Goal: Information Seeking & Learning: Learn about a topic

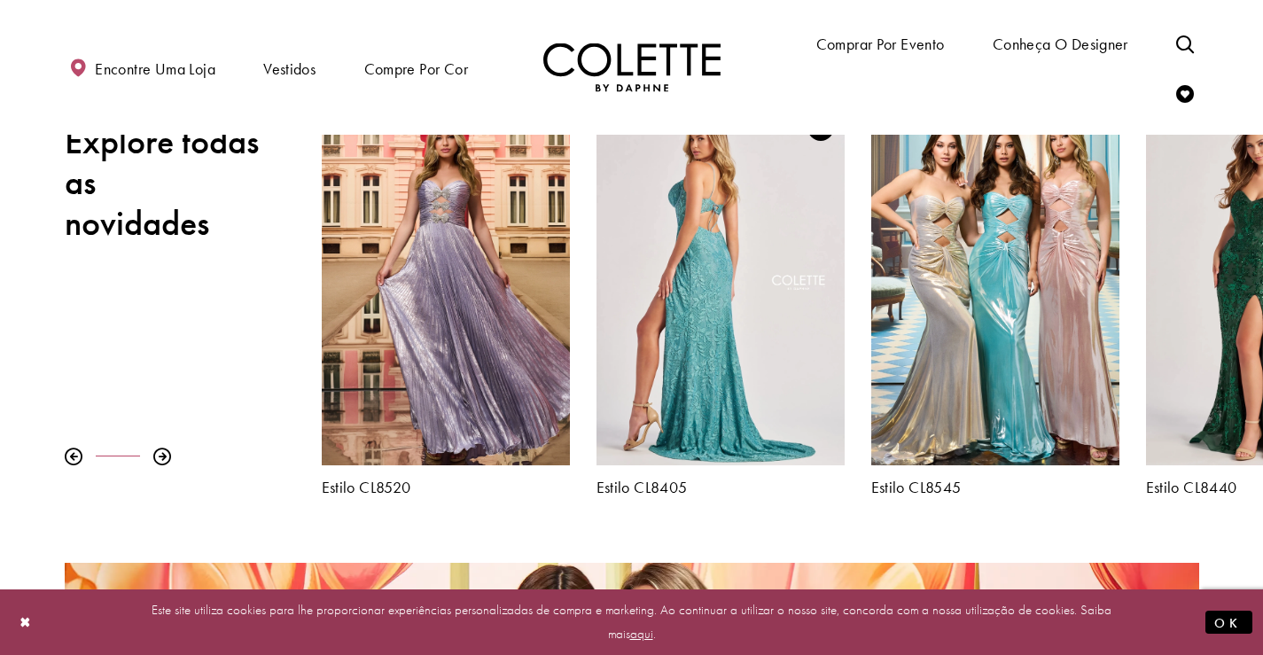
scroll to position [620, 0]
click at [754, 334] on div "Visite Colette by Daphne Estilo No. CL8405 Página" at bounding box center [720, 285] width 248 height 361
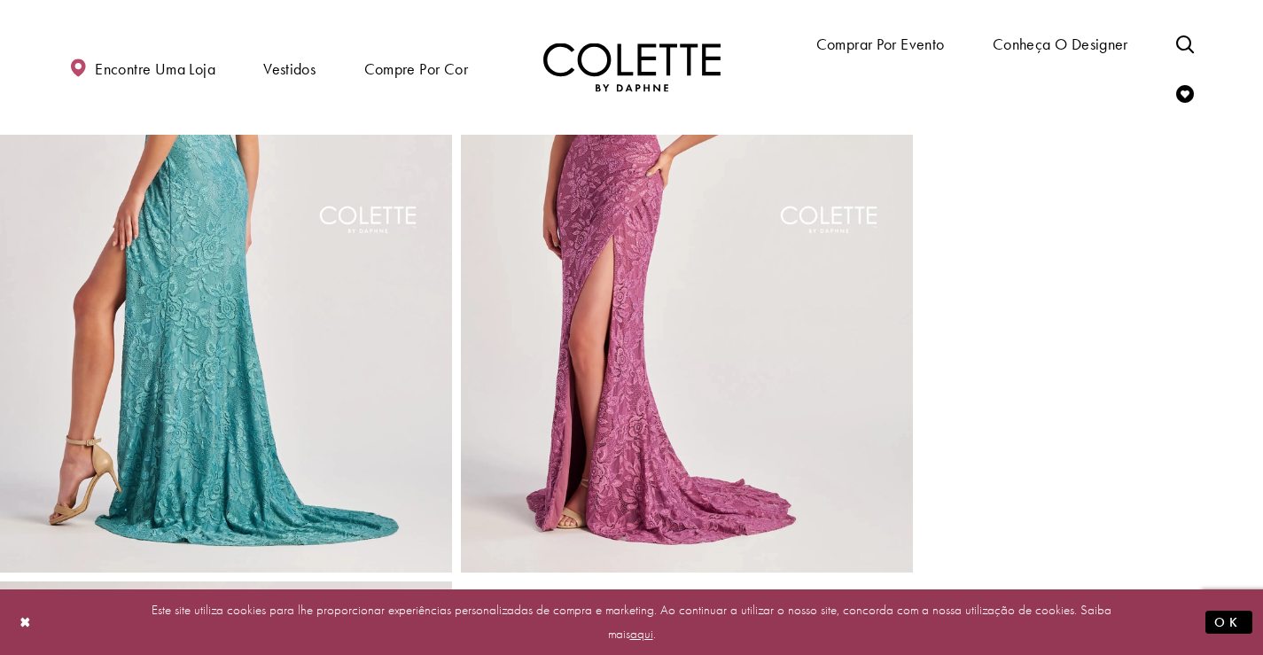
scroll to position [709, 0]
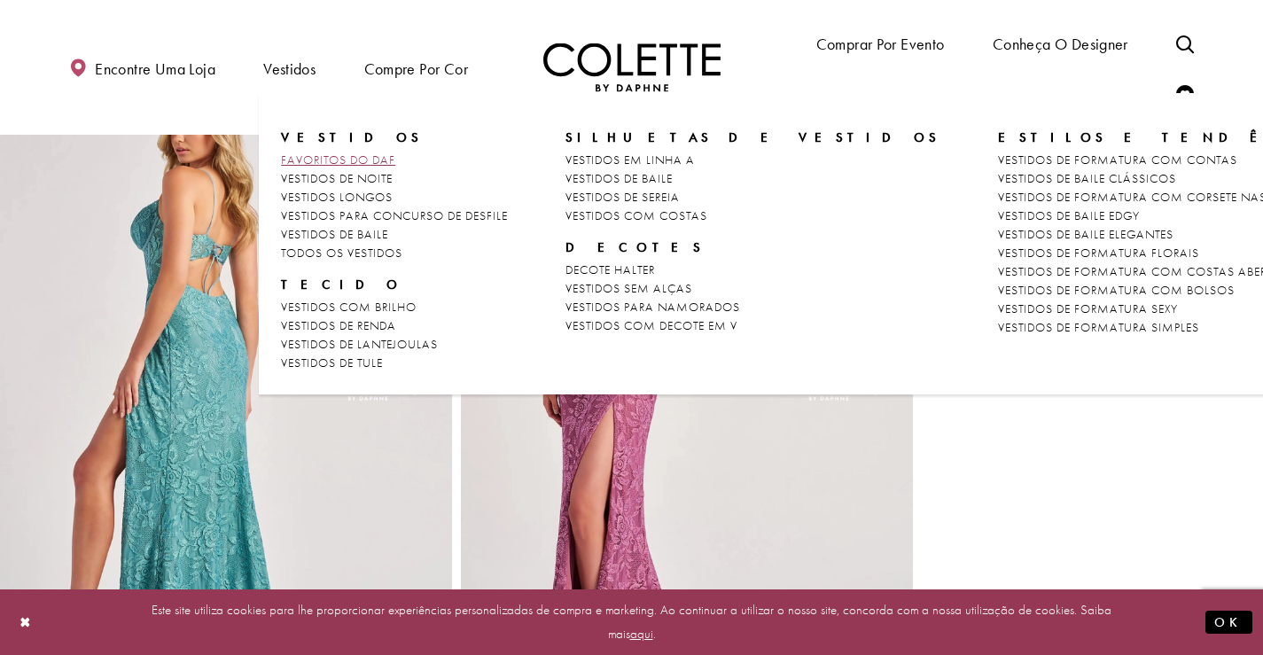
click at [332, 152] on font "FAVORITOS DO DAF" at bounding box center [338, 160] width 114 height 16
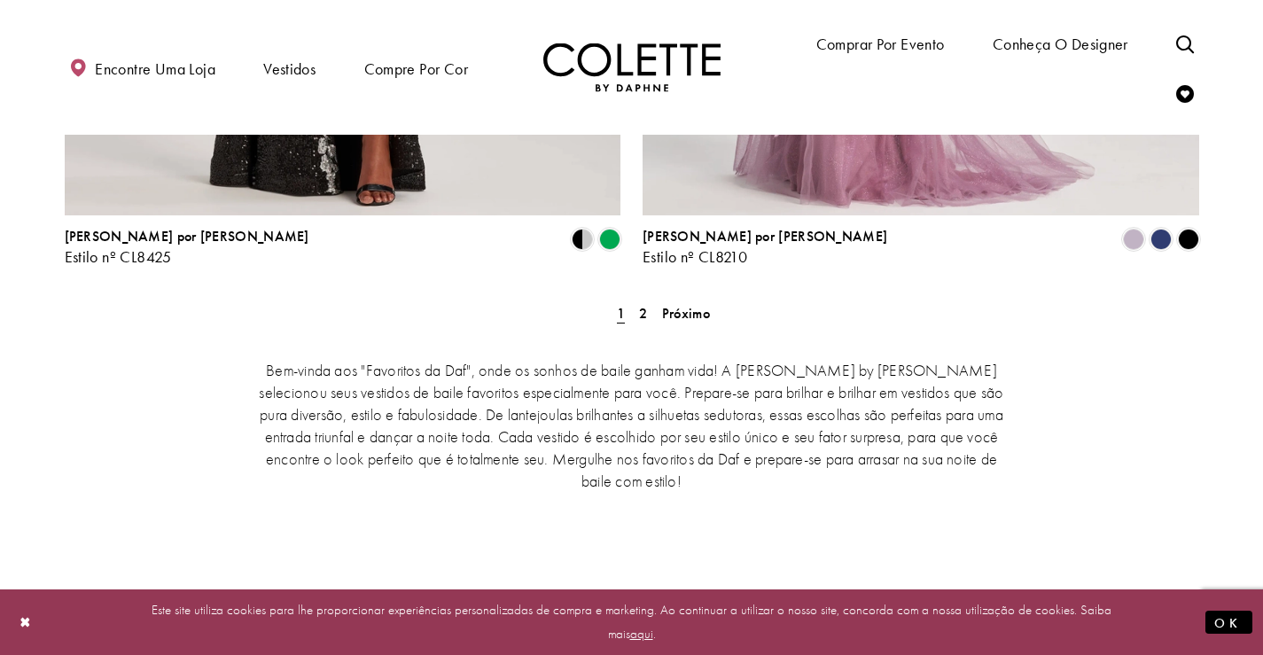
scroll to position [3368, 0]
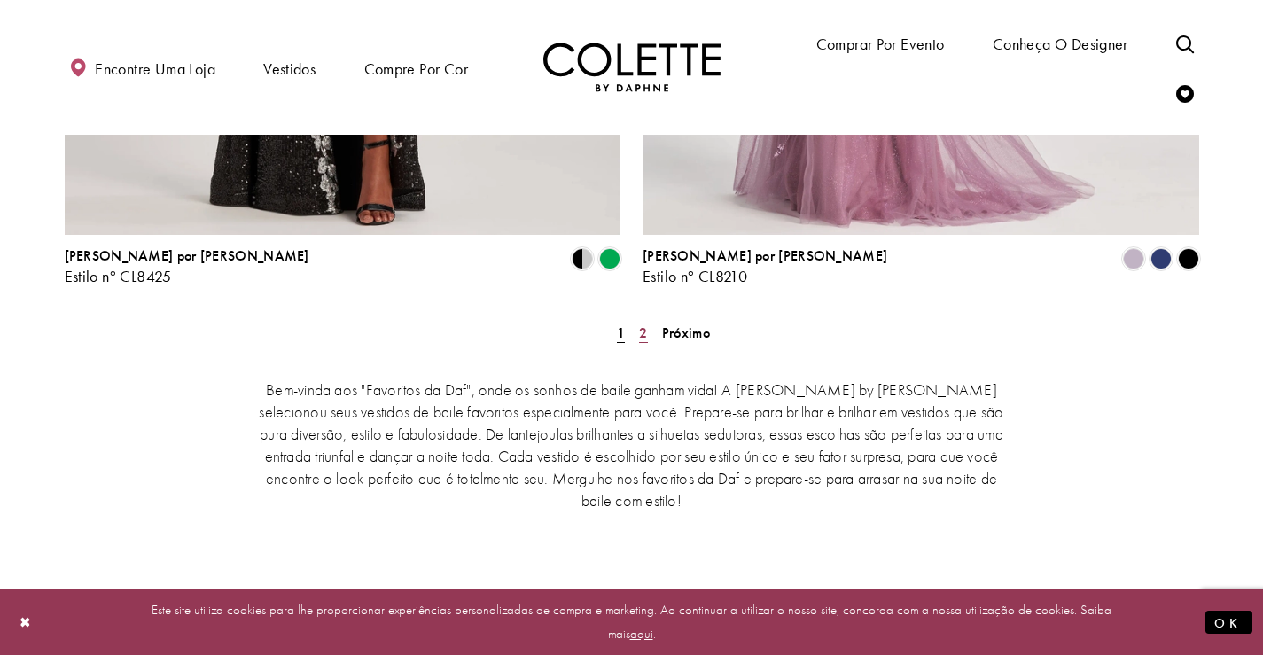
click at [645, 324] on font "2" at bounding box center [643, 333] width 8 height 19
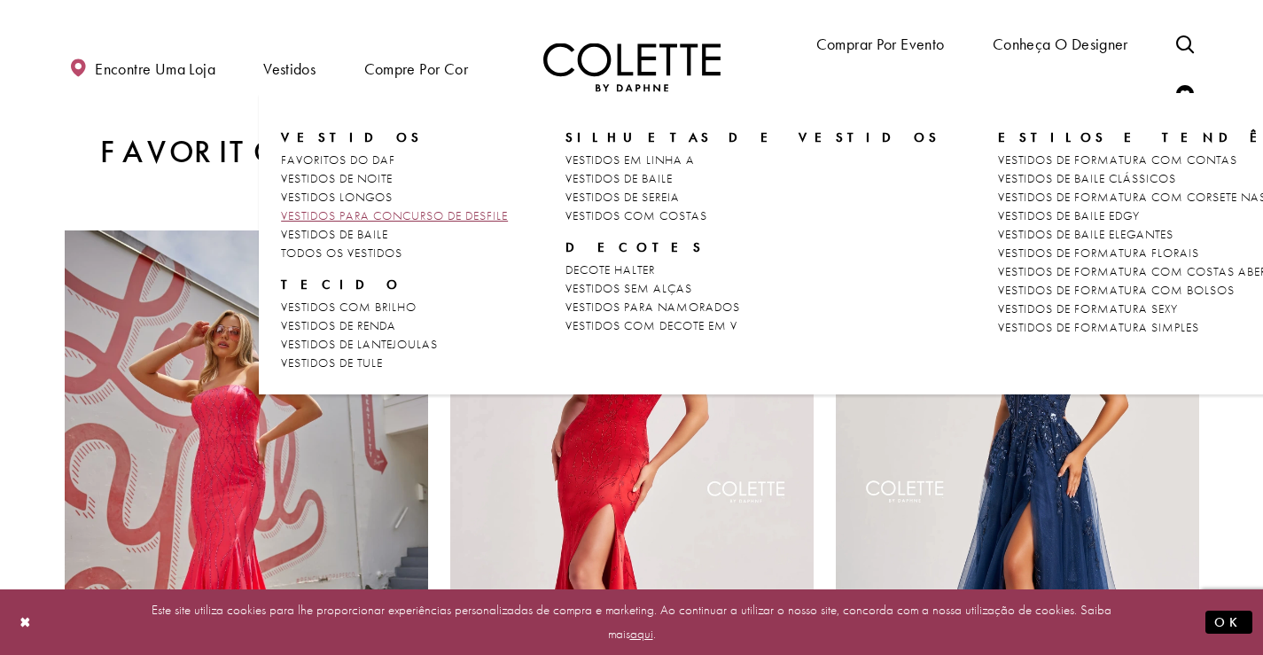
click at [339, 219] on font "VESTIDOS PARA CONCURSO DE DESFILE" at bounding box center [394, 215] width 227 height 16
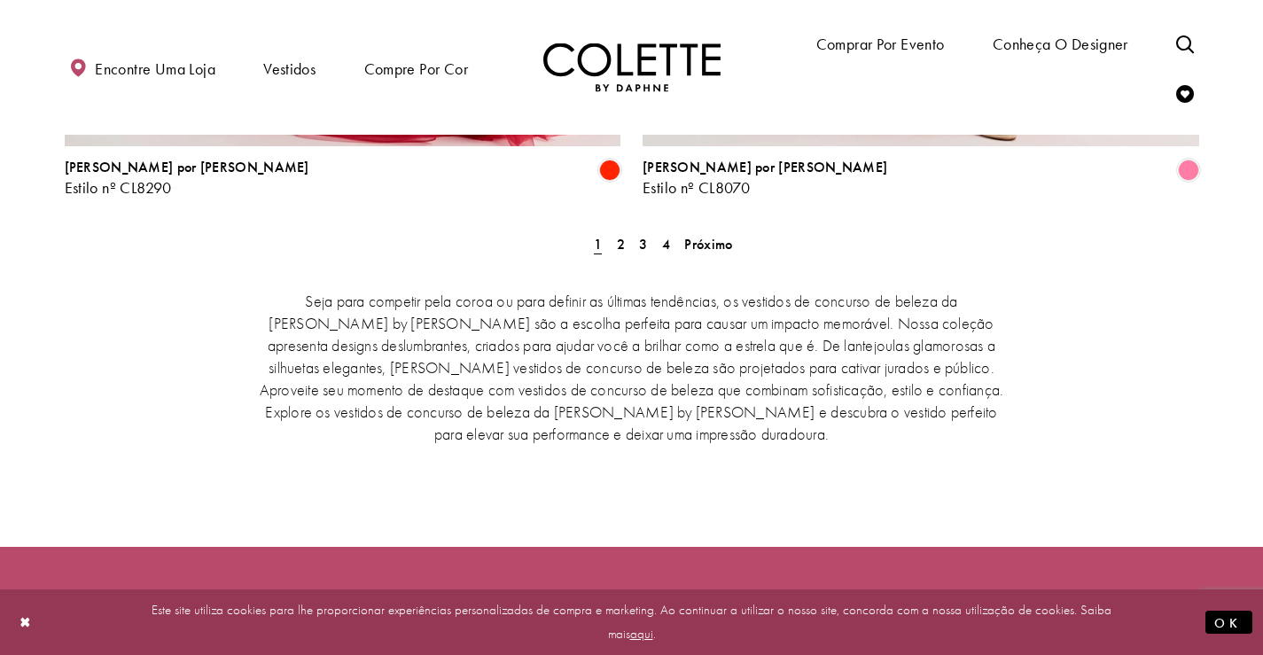
scroll to position [3191, 0]
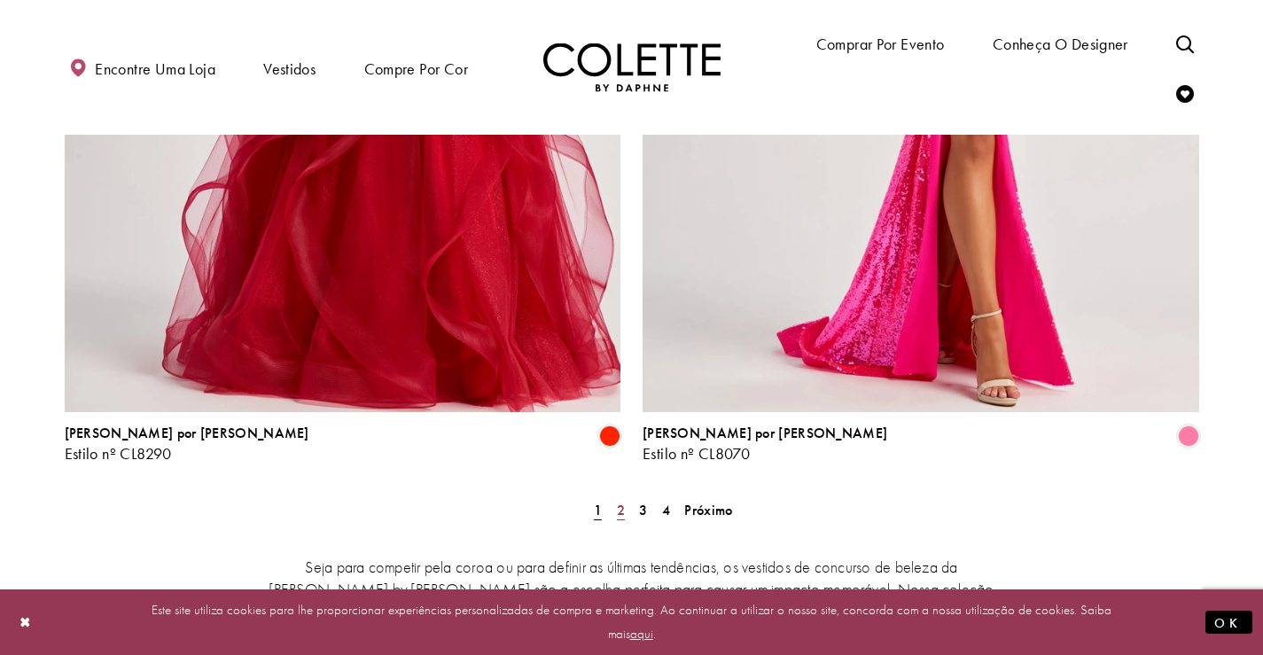
click at [622, 501] on font "2" at bounding box center [621, 510] width 8 height 19
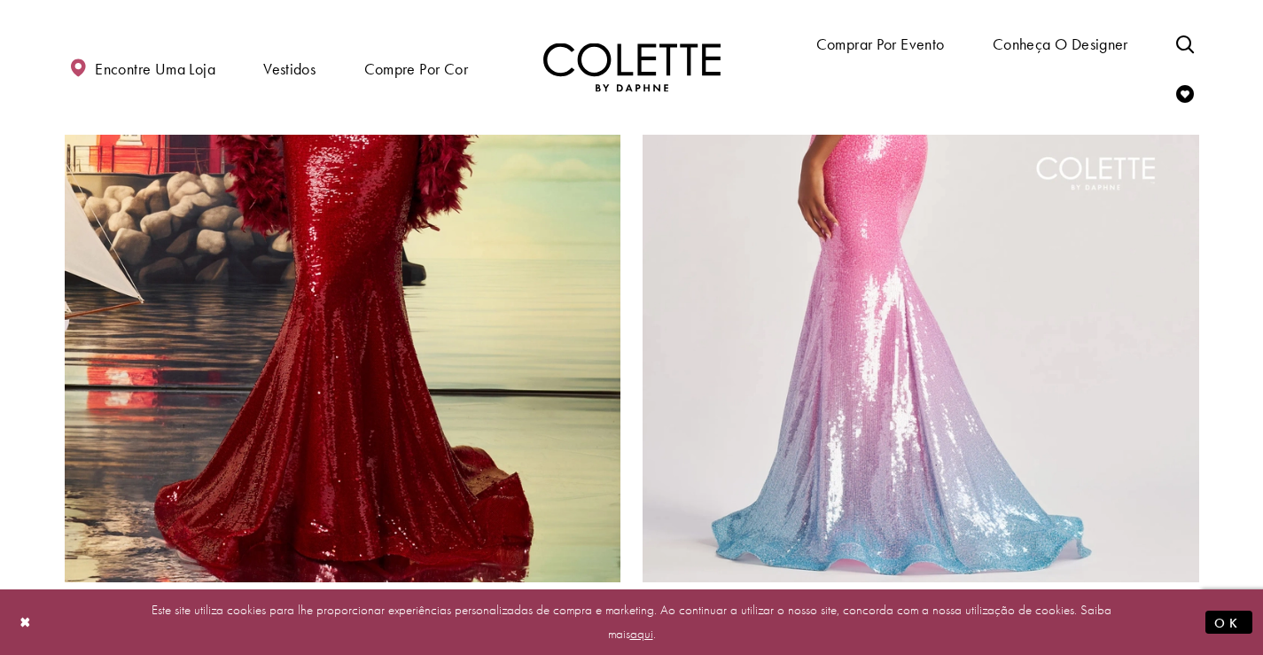
scroll to position [3375, 0]
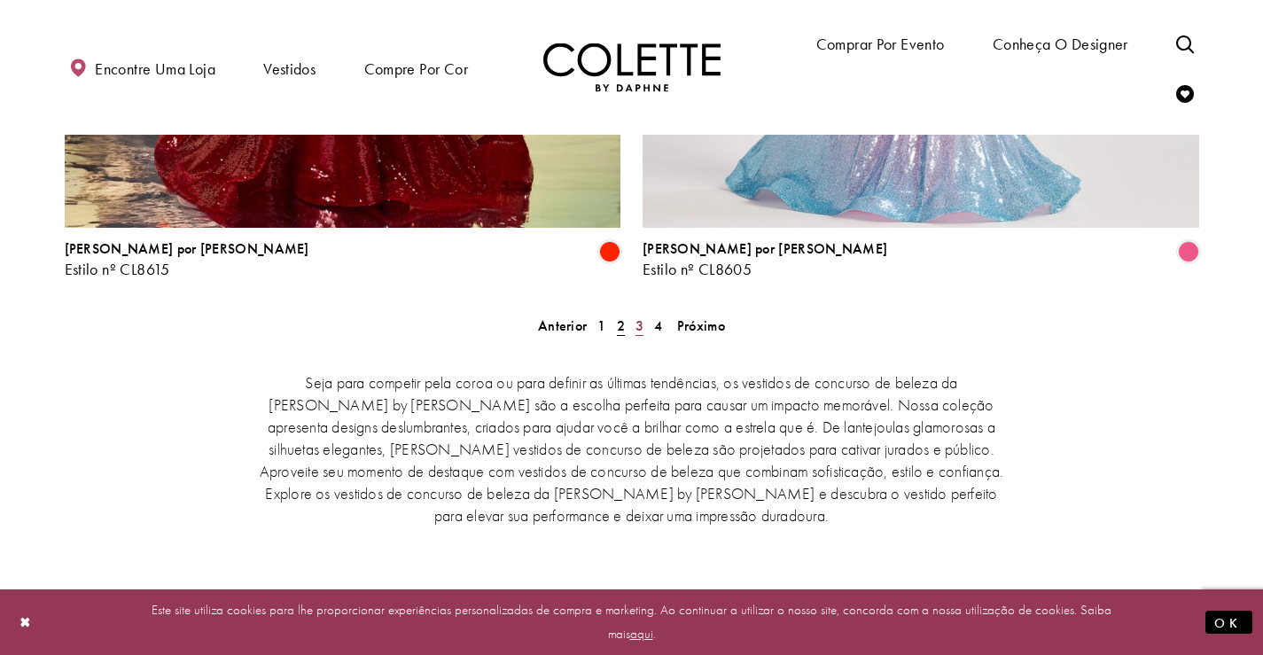
click at [635, 316] on font "3" at bounding box center [639, 325] width 8 height 19
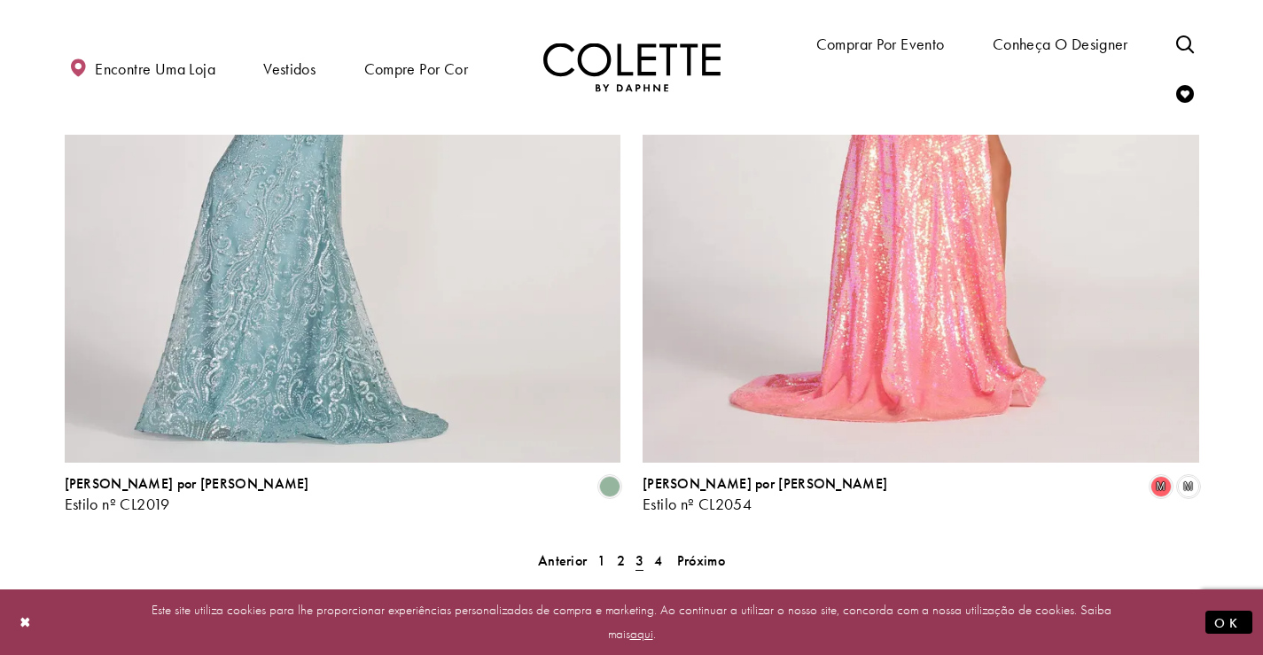
scroll to position [3287, 0]
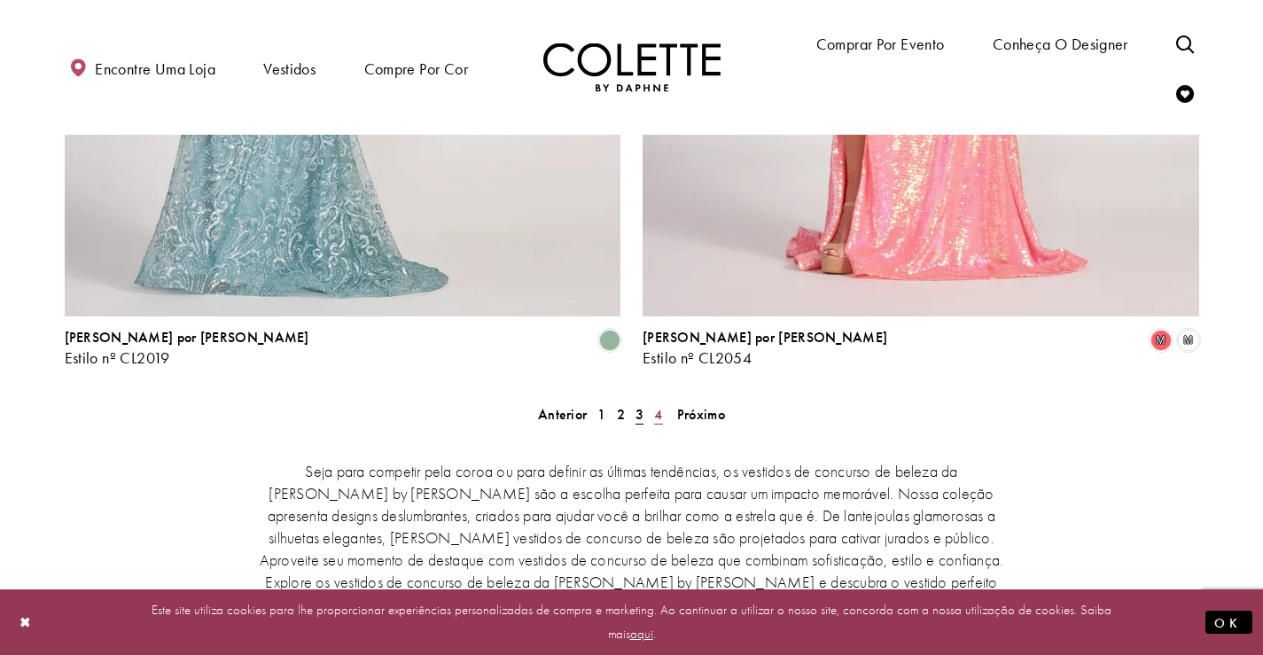
click at [659, 405] on font "4" at bounding box center [658, 414] width 8 height 19
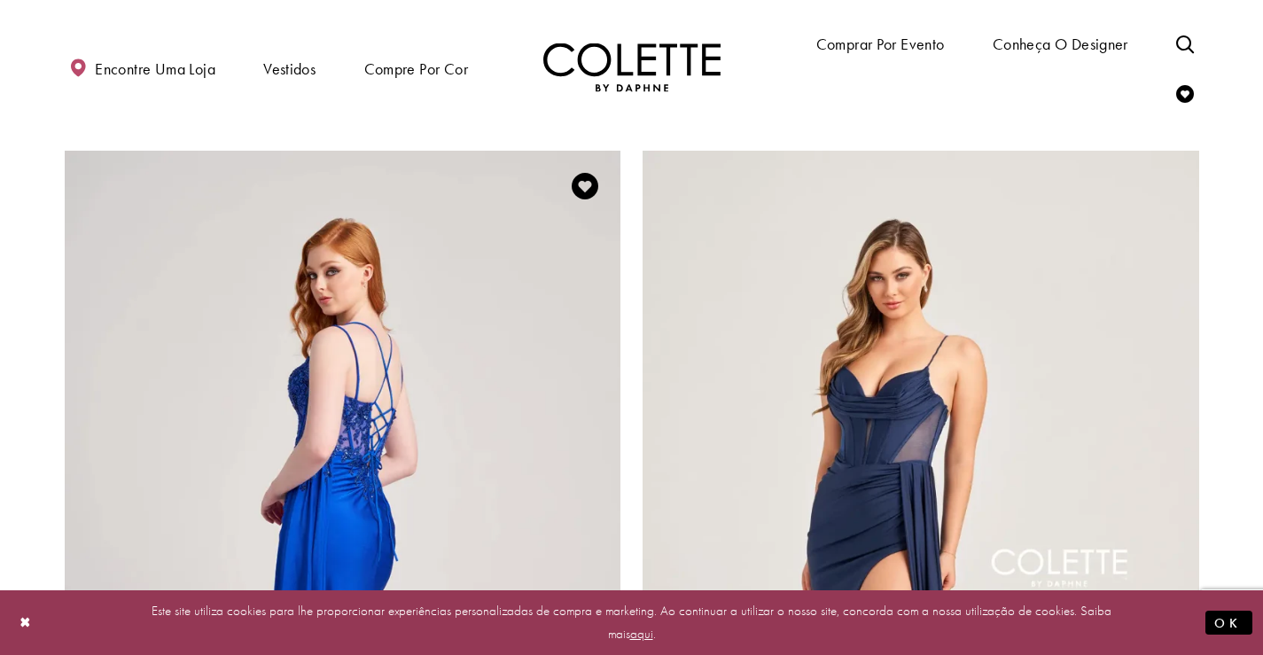
scroll to position [1425, 0]
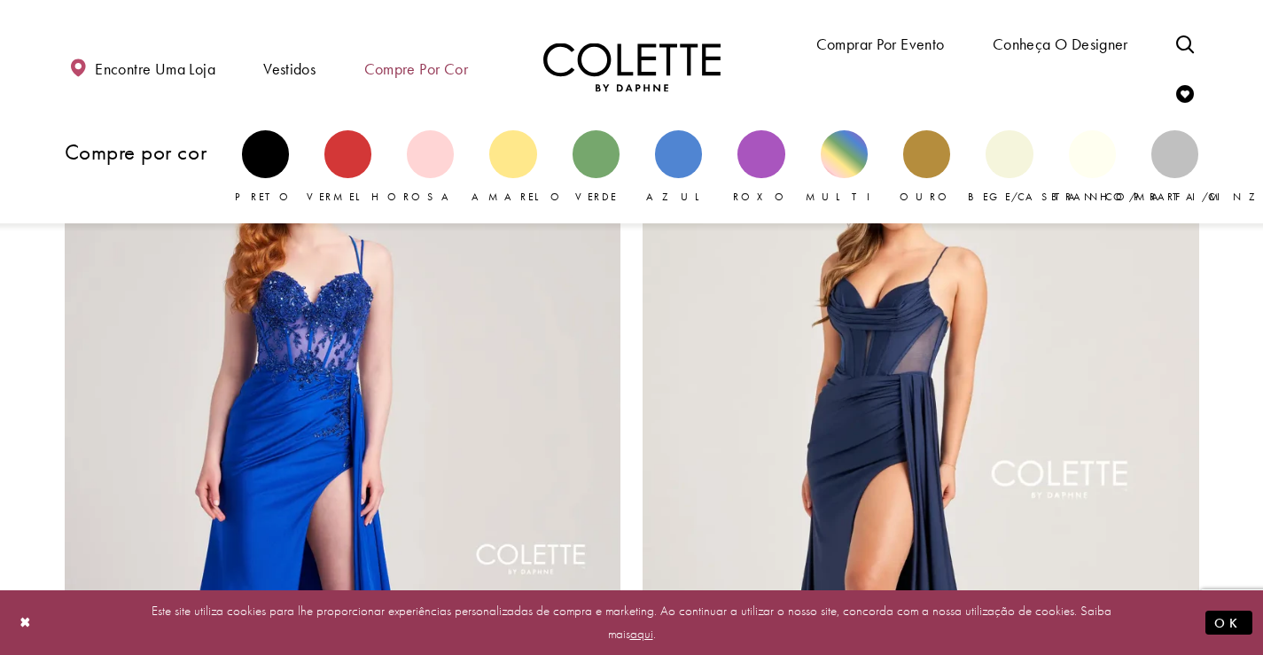
drag, startPoint x: 409, startPoint y: 52, endPoint x: 403, endPoint y: 66, distance: 15.5
click at [406, 59] on span "Compre por cor" at bounding box center [416, 68] width 113 height 51
click at [402, 69] on font "Compre por cor" at bounding box center [416, 68] width 104 height 20
drag, startPoint x: 415, startPoint y: 61, endPoint x: 405, endPoint y: 76, distance: 17.9
click at [402, 80] on span "Compre por cor" at bounding box center [416, 68] width 113 height 51
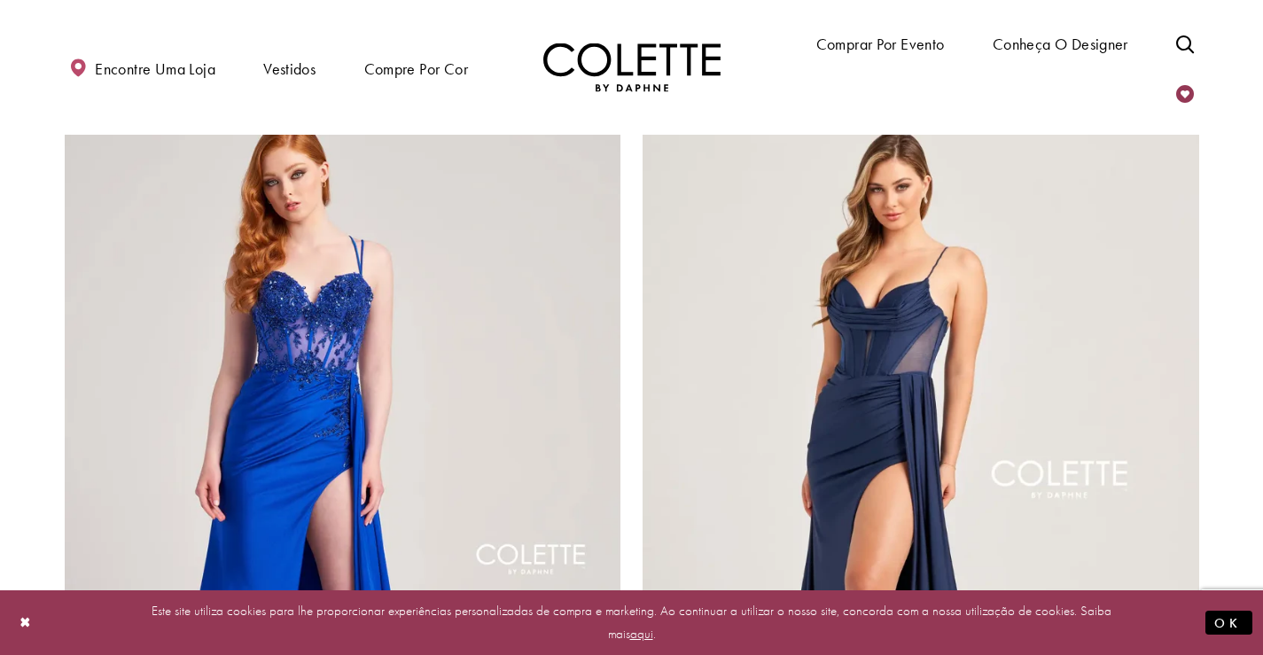
click at [1183, 92] on icon "Verificar lista de desejos" at bounding box center [1185, 94] width 18 height 18
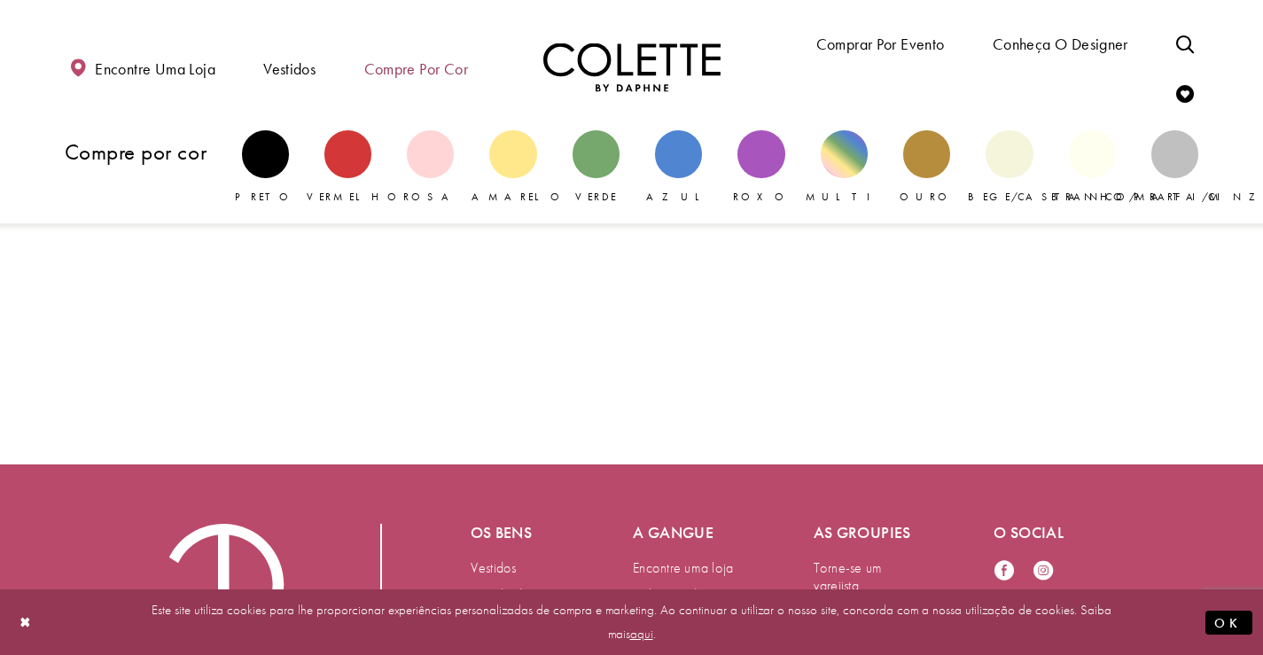
click at [399, 66] on font "Compre por cor" at bounding box center [416, 68] width 104 height 20
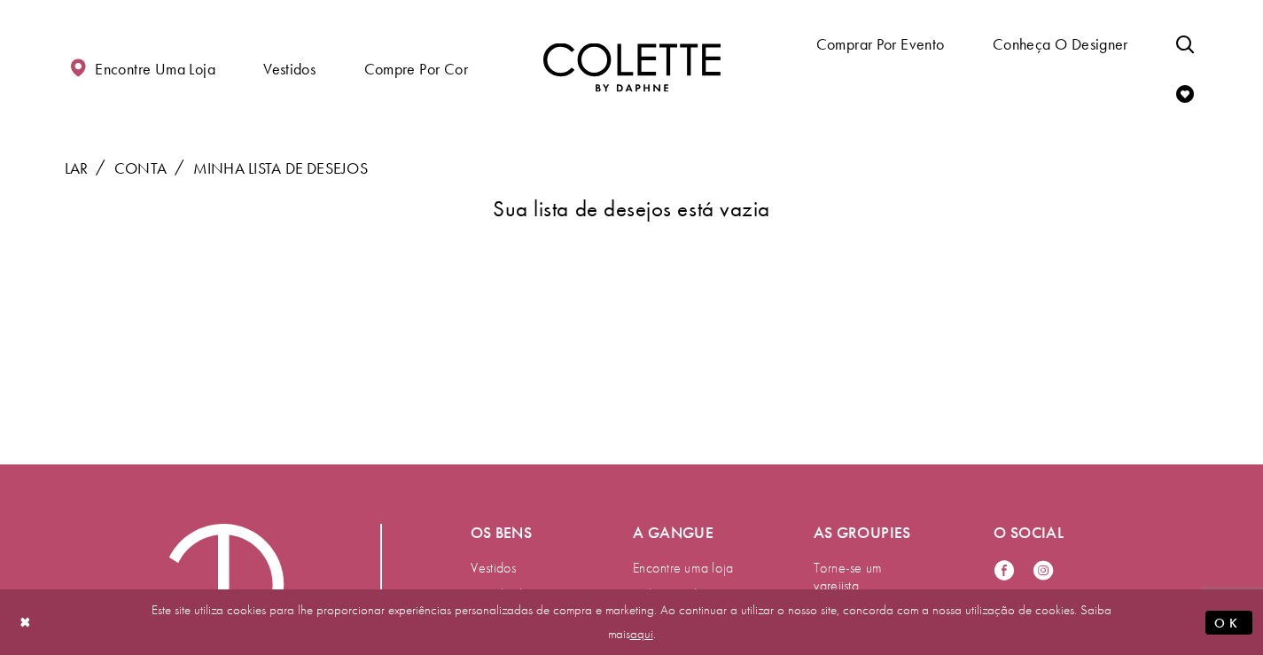
drag, startPoint x: 425, startPoint y: 72, endPoint x: 369, endPoint y: 98, distance: 62.6
click at [368, 100] on div "Encontre uma loja Vestidos Vestidos Ocasião FAVORITOS DO DAF VESTIDOS DE NOITE" at bounding box center [632, 67] width 1170 height 99
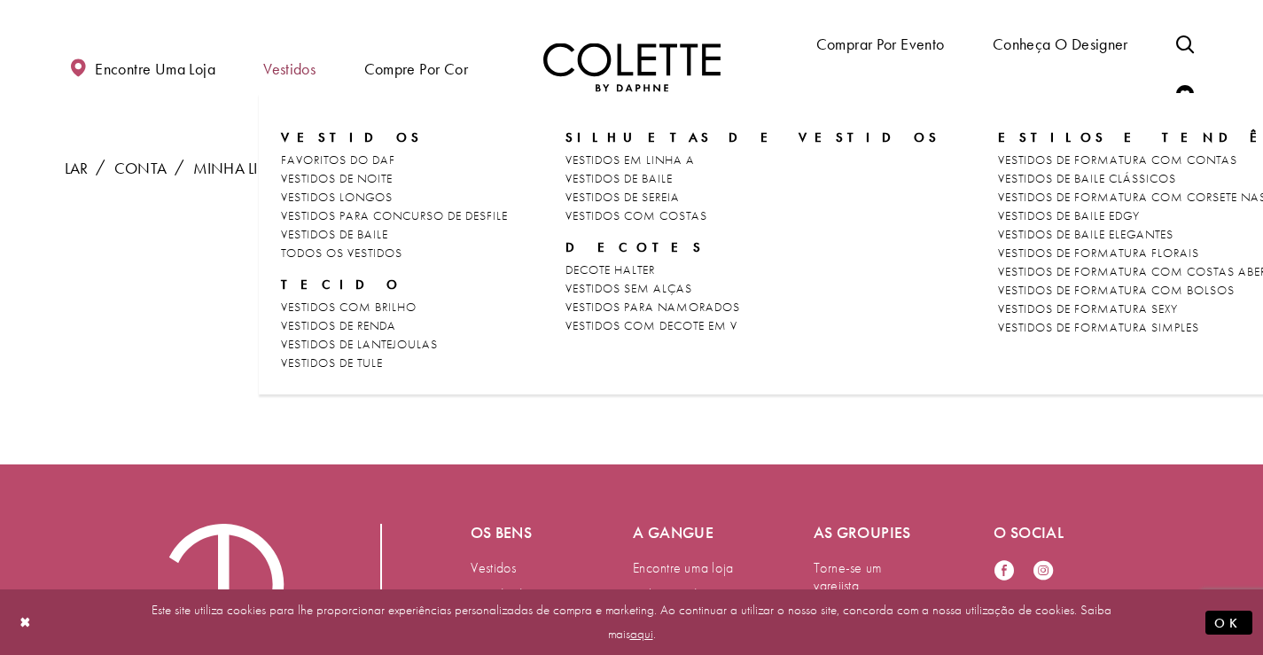
click at [296, 65] on font "Vestidos" at bounding box center [289, 68] width 52 height 20
click at [352, 238] on font "VESTIDOS DE BAILE" at bounding box center [334, 234] width 107 height 16
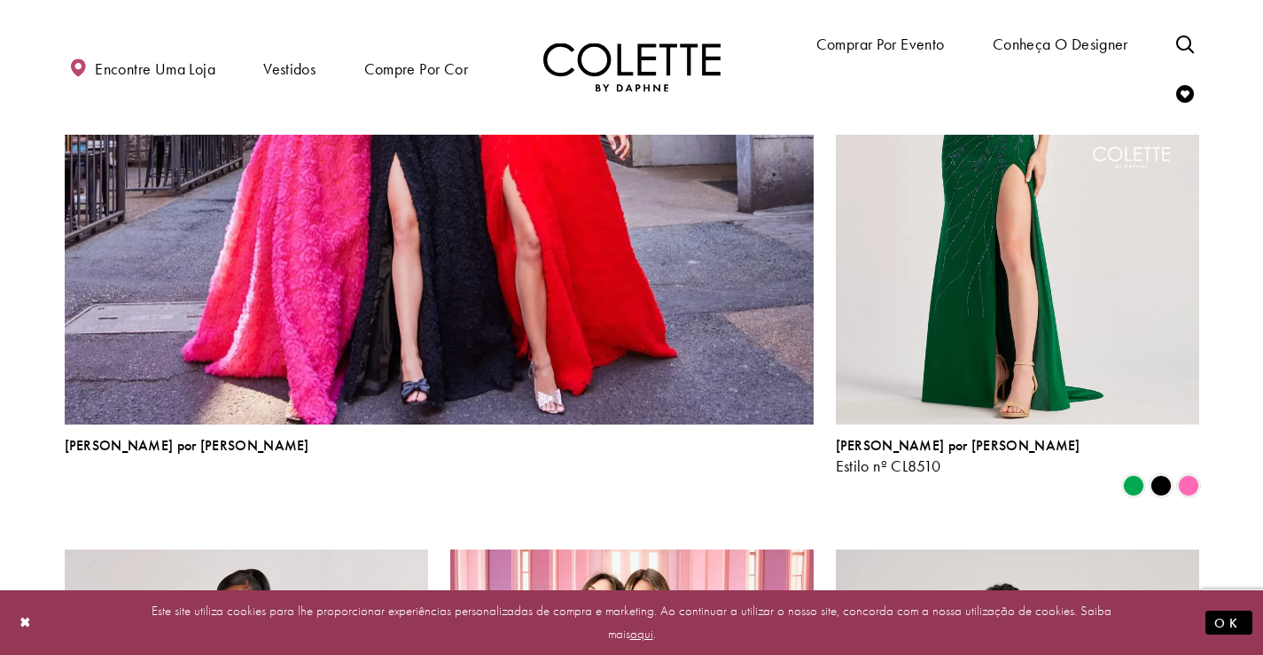
scroll to position [2216, 0]
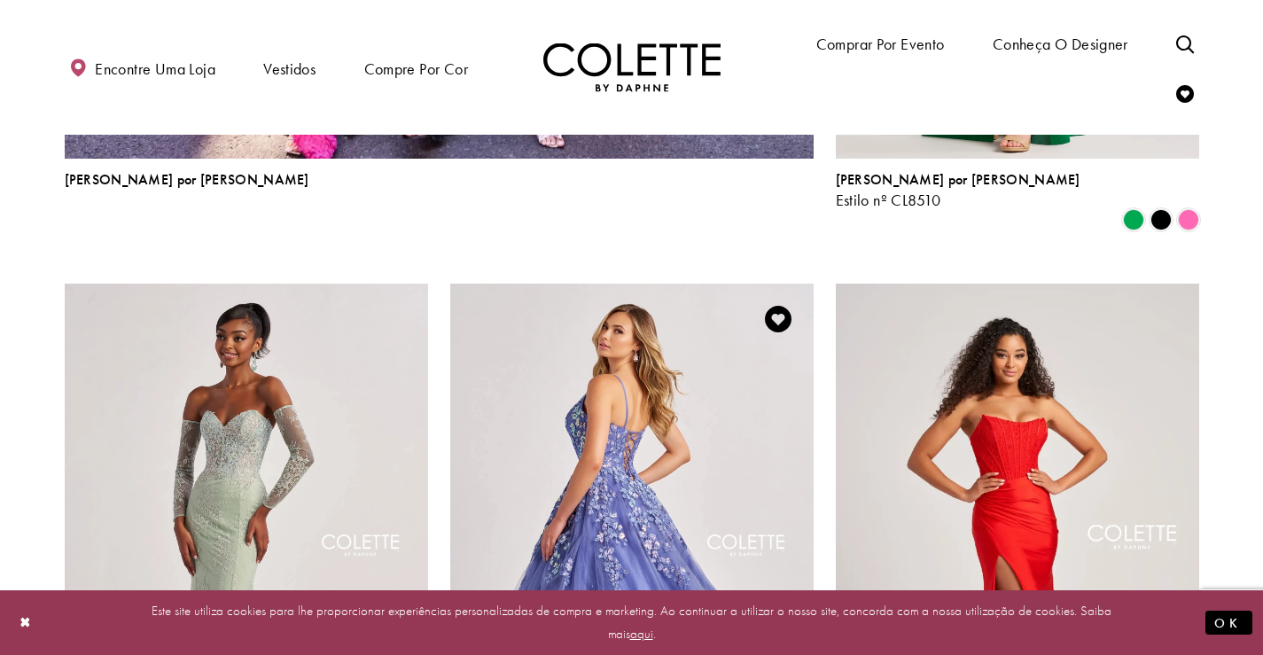
click at [629, 458] on img "Visite Colette by Daphne Estilo No. CL8420 Página" at bounding box center [631, 548] width 363 height 528
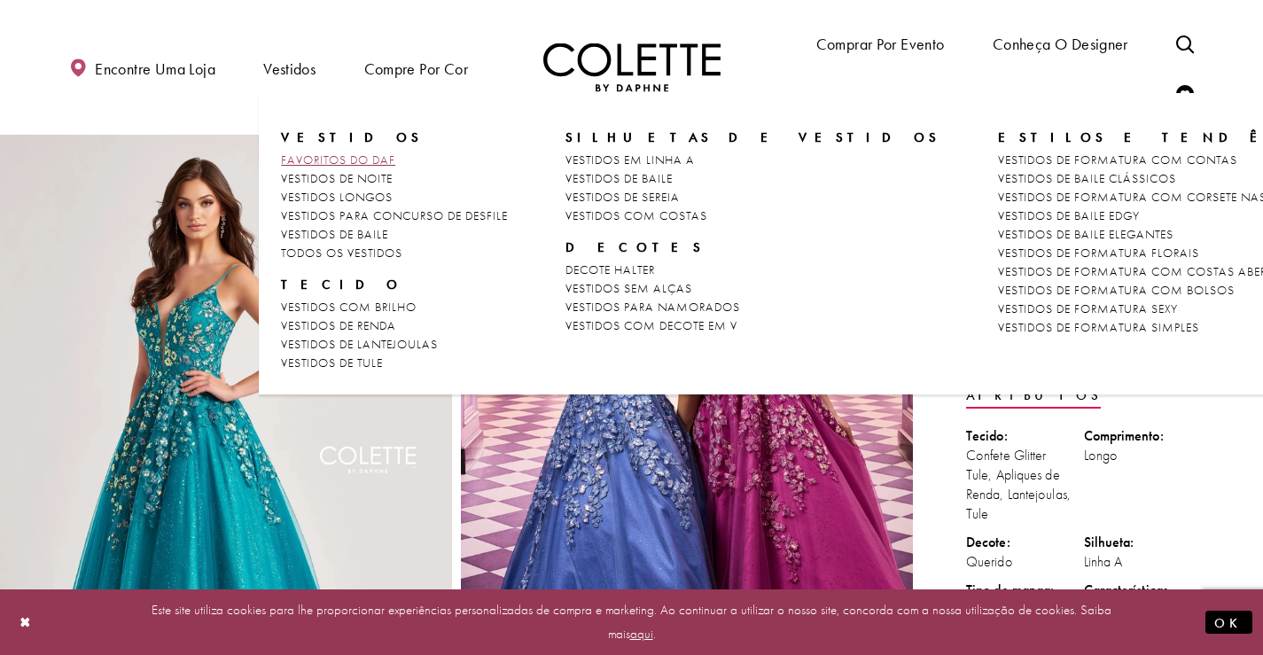
click at [309, 159] on font "FAVORITOS DO DAF" at bounding box center [338, 160] width 114 height 16
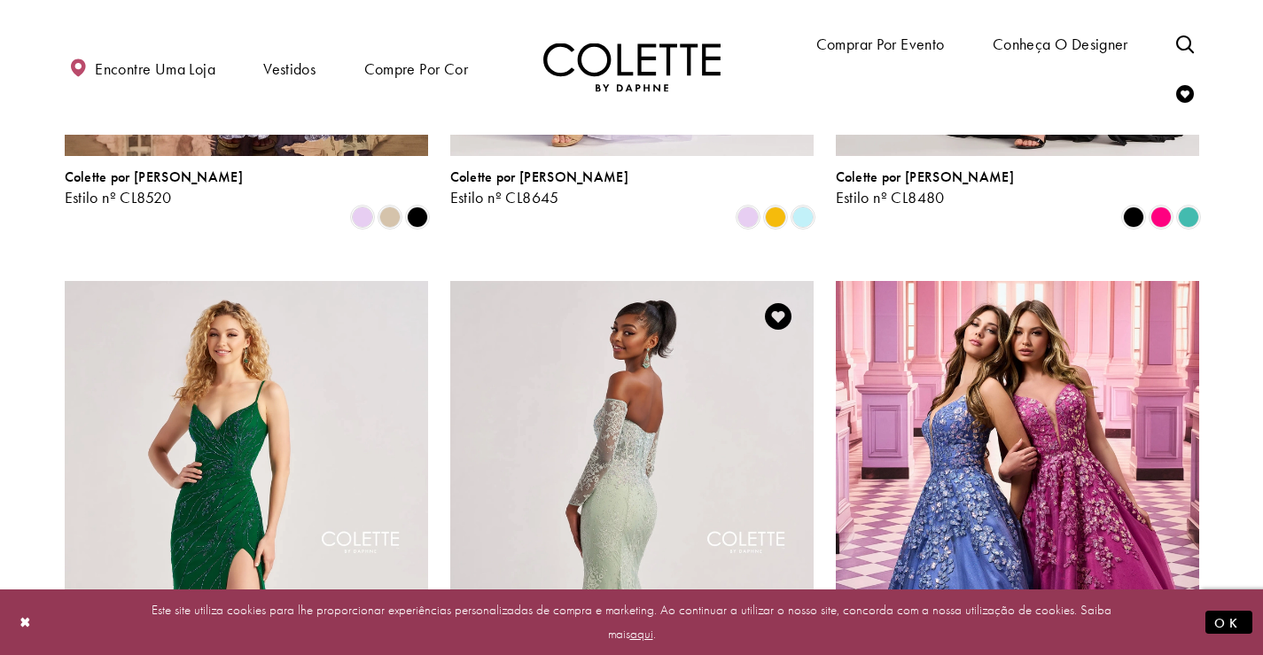
scroll to position [1241, 0]
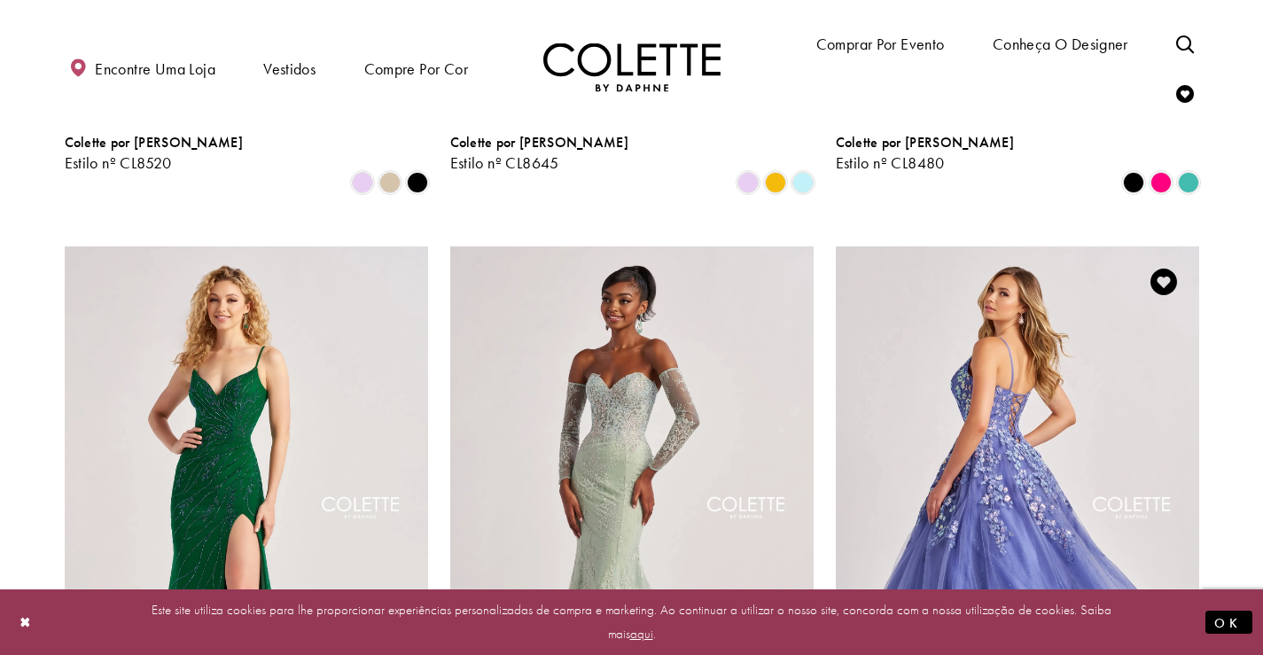
click at [975, 464] on img "Visite Colette by Daphne Estilo No. CL8420 Página" at bounding box center [1017, 510] width 363 height 528
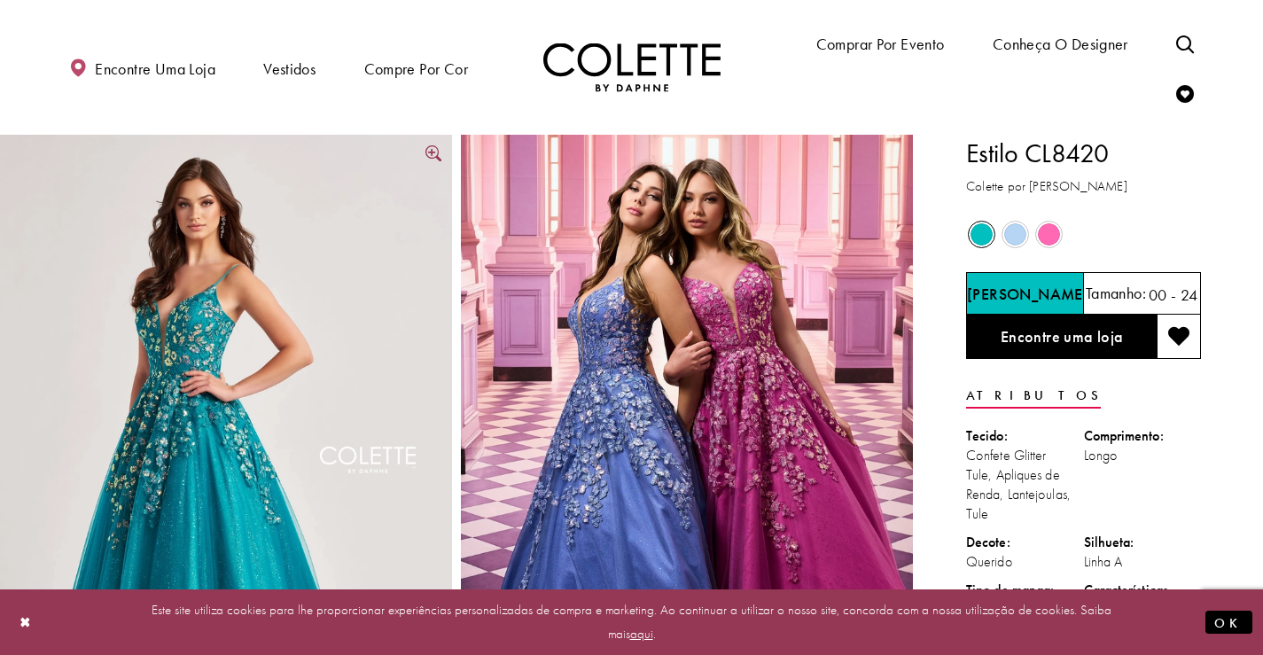
click at [312, 400] on img "Tamanho real Estilo CL8420 Colette by Daphne #4 Jade foto vertical frontal" at bounding box center [226, 474] width 452 height 678
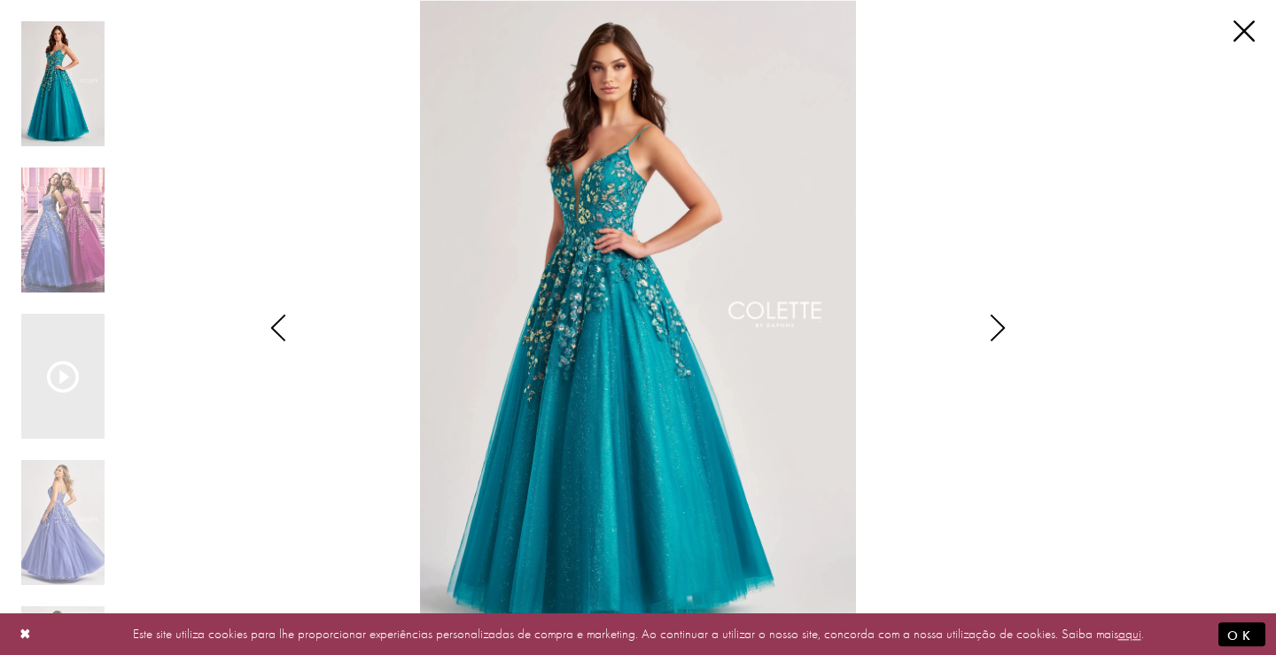
click at [1006, 319] on icon "Estilo CL8420 Colette por Daphne Visualizações diálogo" at bounding box center [998, 328] width 44 height 27
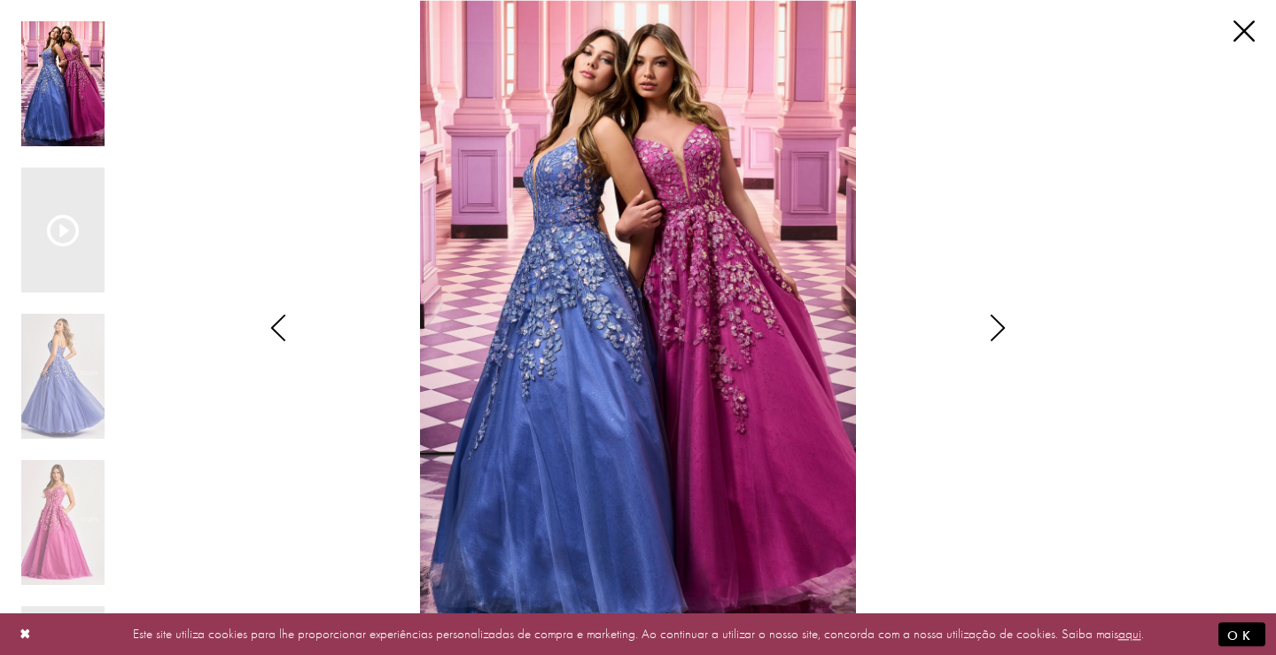
click at [1004, 319] on icon "Estilo CL8420 Colette por Daphne Visualizações diálogo" at bounding box center [998, 328] width 44 height 27
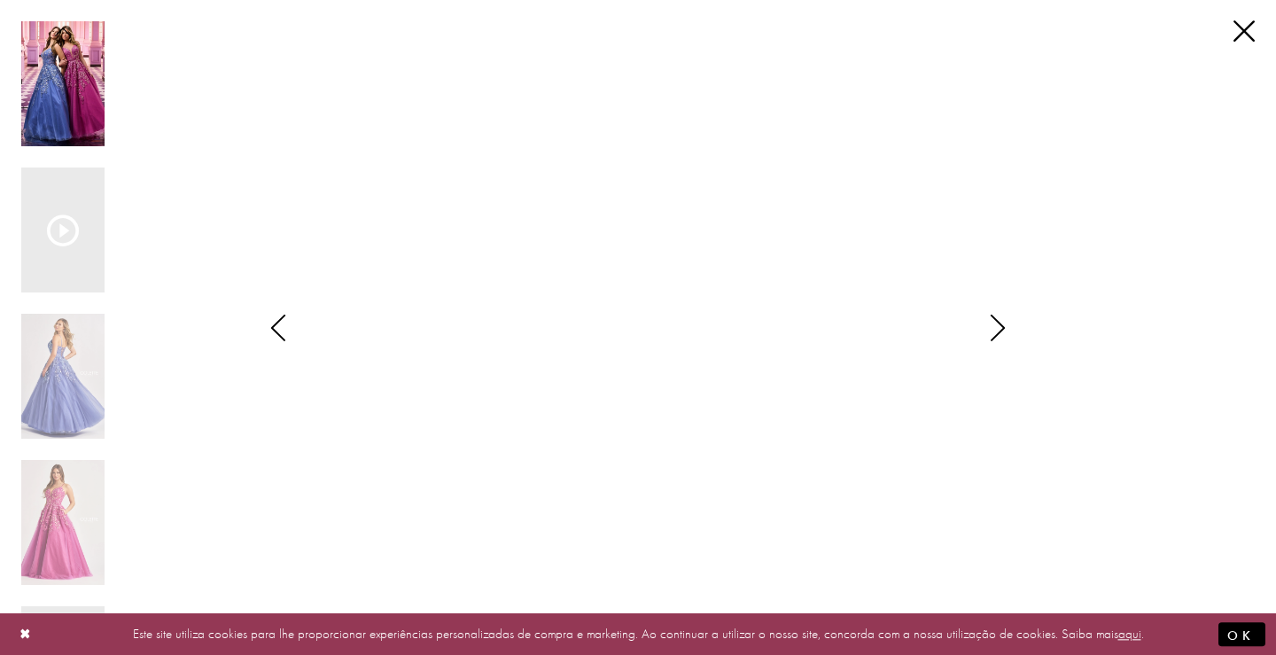
click at [1216, 47] on div "Pause autoplay Previous Slide Next Slide 0 1 2 3 4 5 6 7 8" at bounding box center [638, 327] width 1234 height 655
click at [1240, 34] on link "Close" at bounding box center [1244, 31] width 21 height 21
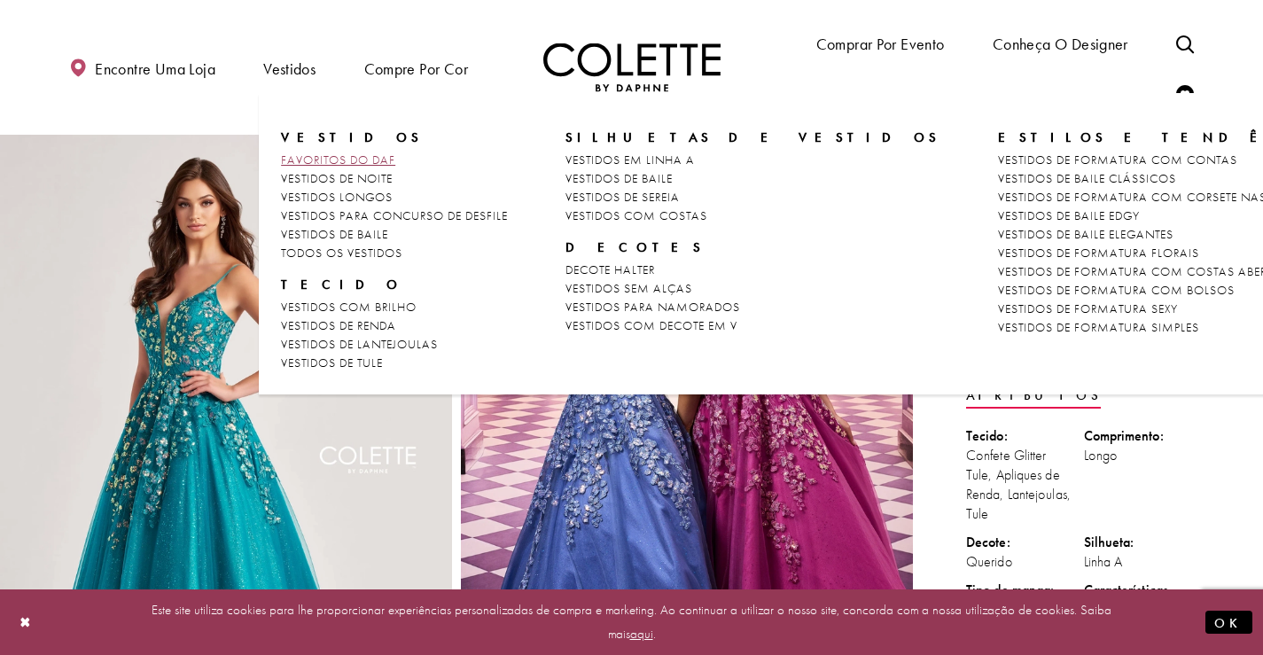
click at [295, 152] on font "FAVORITOS DO DAF" at bounding box center [338, 160] width 114 height 16
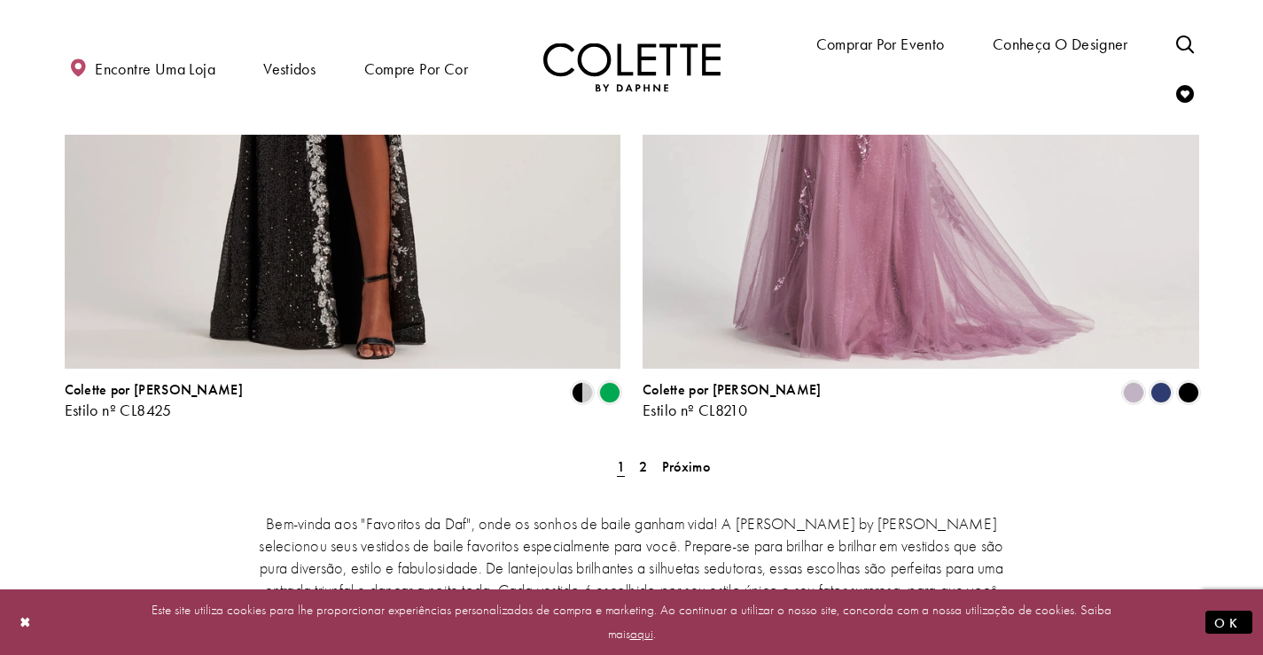
scroll to position [3232, 0]
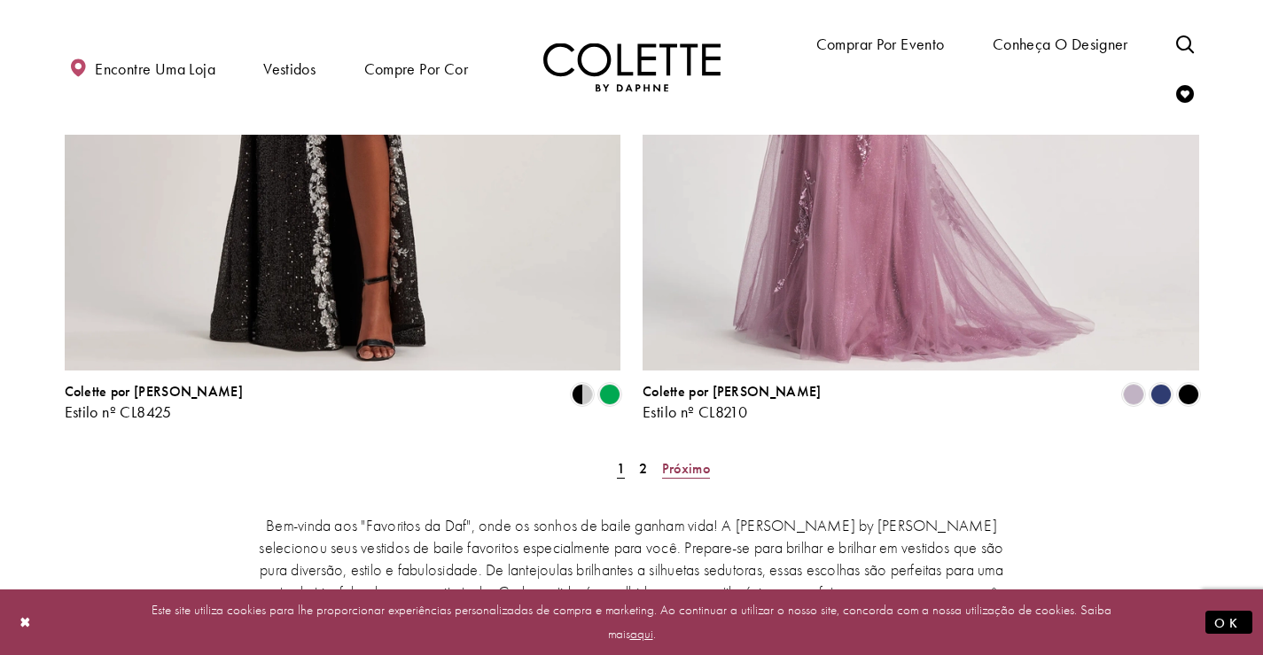
click at [688, 459] on font "Próximo" at bounding box center [686, 468] width 48 height 19
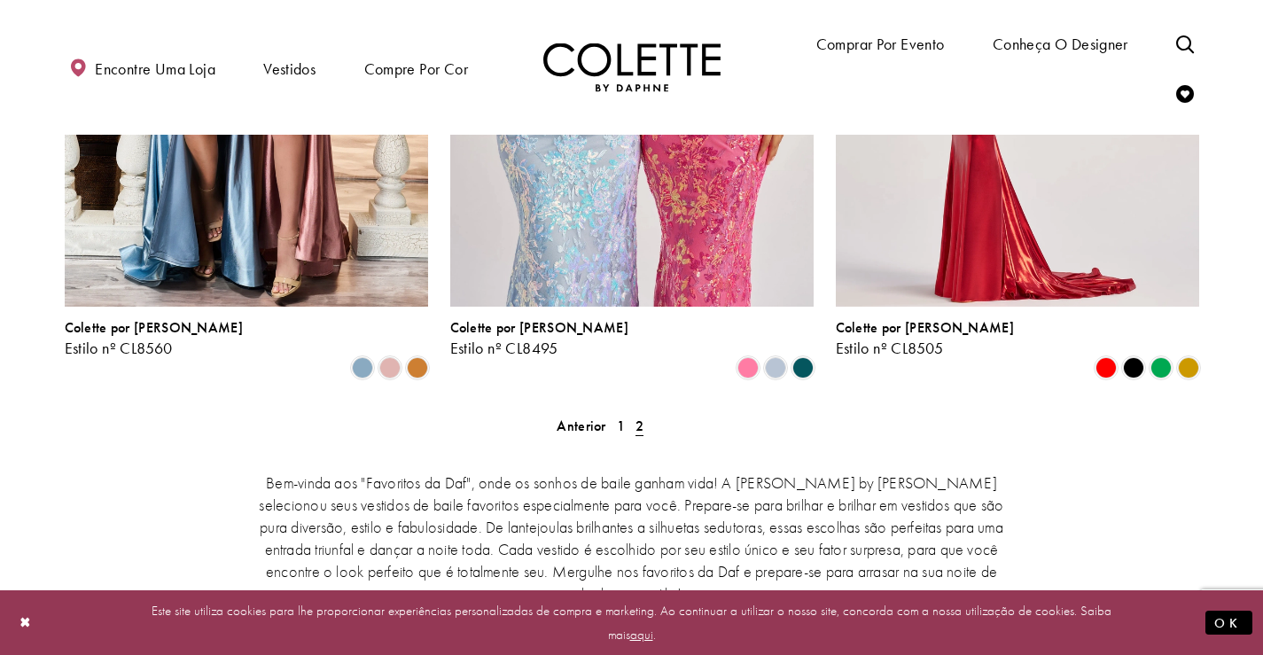
scroll to position [701, 0]
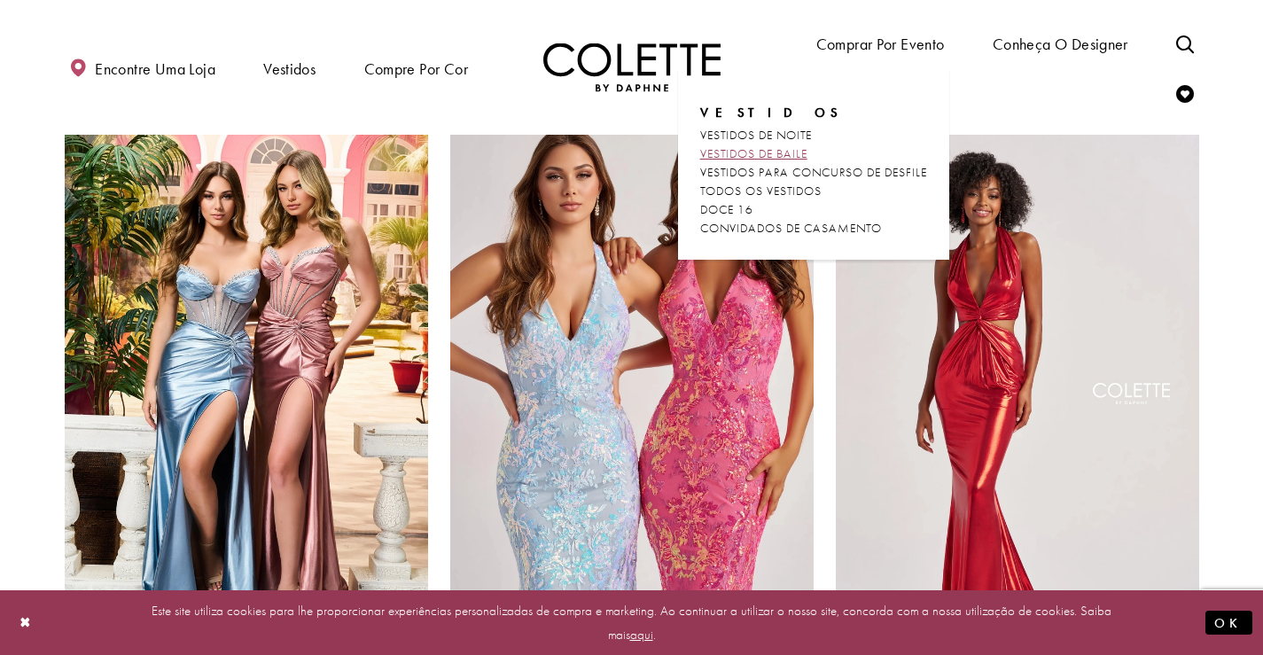
click at [789, 150] on font "VESTIDOS DE BAILE" at bounding box center [753, 153] width 107 height 16
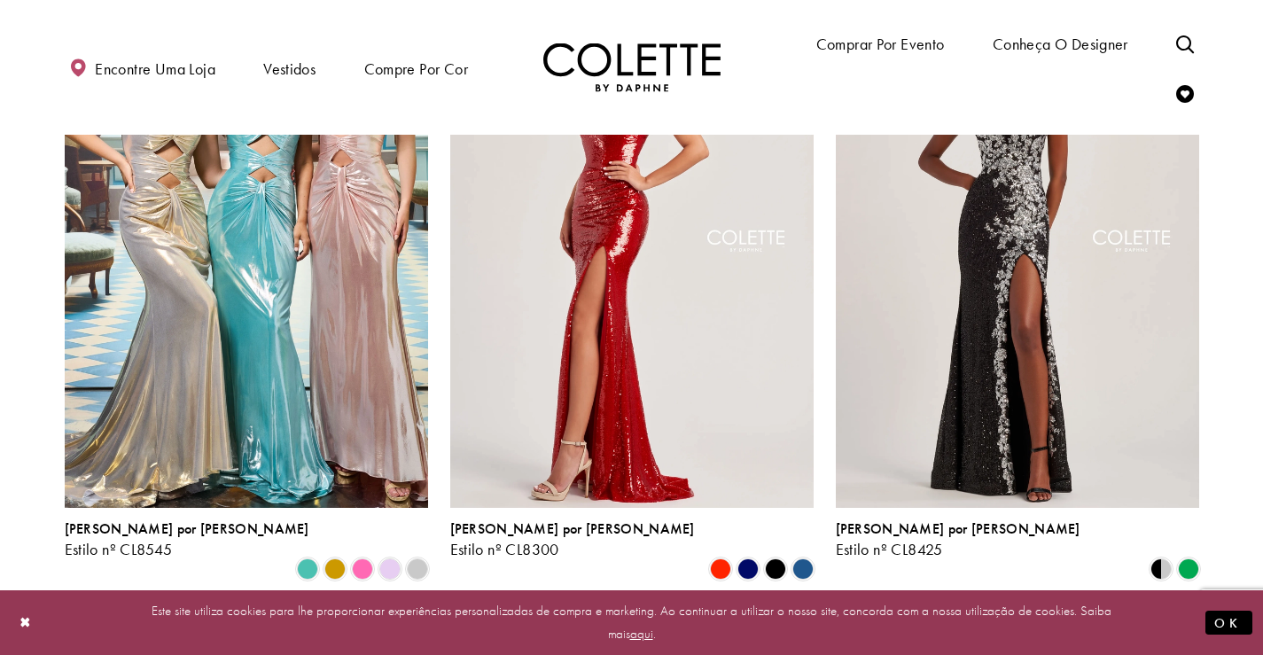
scroll to position [3014, 0]
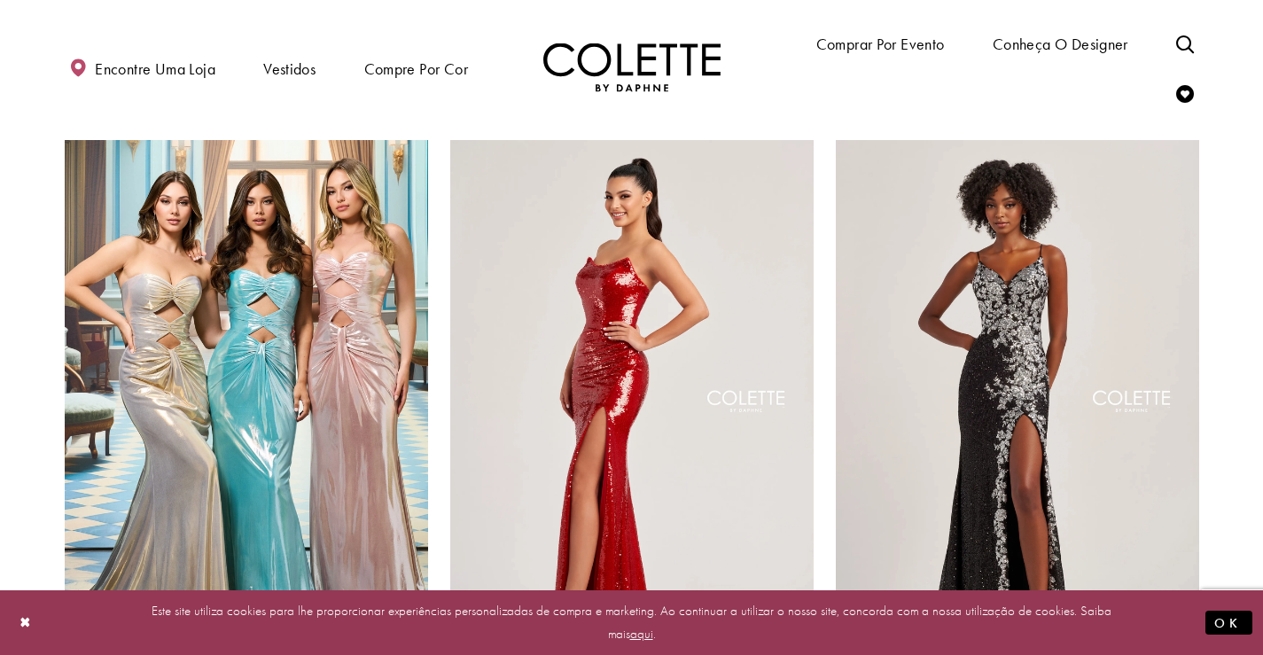
click at [664, 78] on img "Visite a página inicial" at bounding box center [631, 67] width 177 height 49
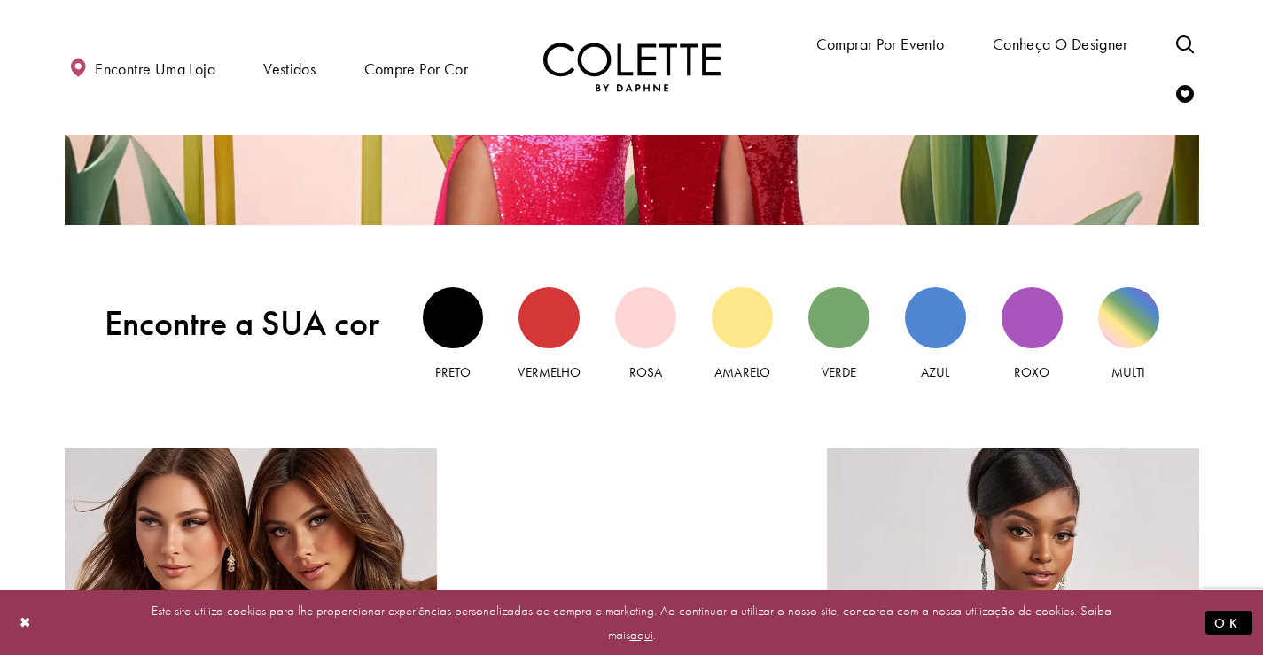
scroll to position [1507, 0]
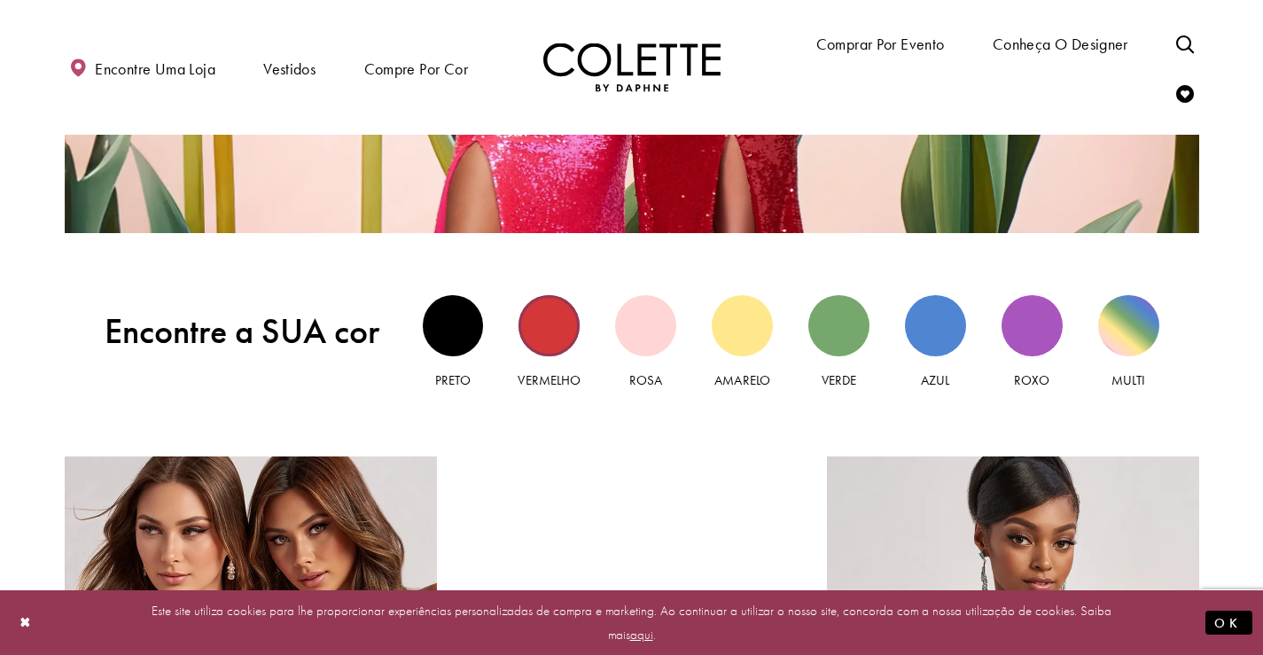
click at [538, 310] on div "Vista vermelha" at bounding box center [549, 325] width 61 height 61
